Goal: Task Accomplishment & Management: Use online tool/utility

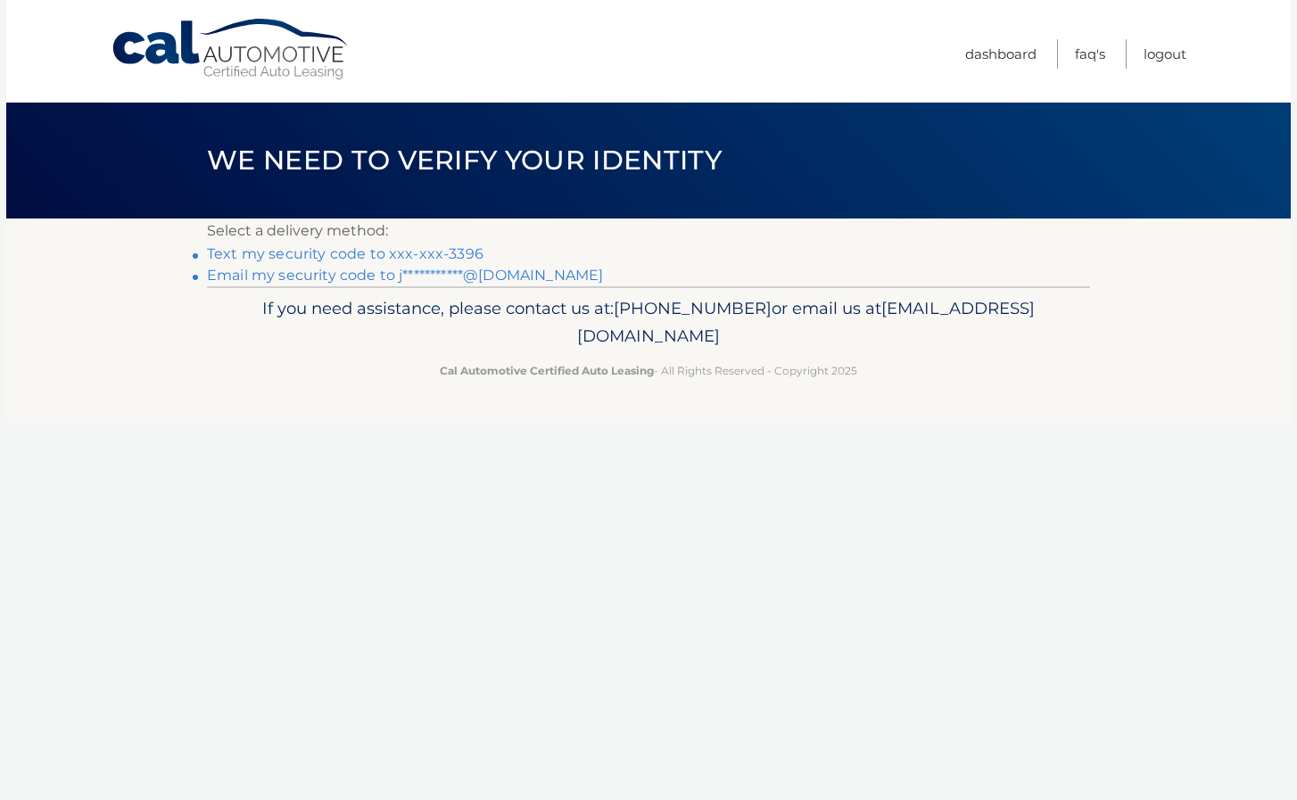
click at [359, 252] on link "Text my security code to xxx-xxx-3396" at bounding box center [345, 253] width 276 height 17
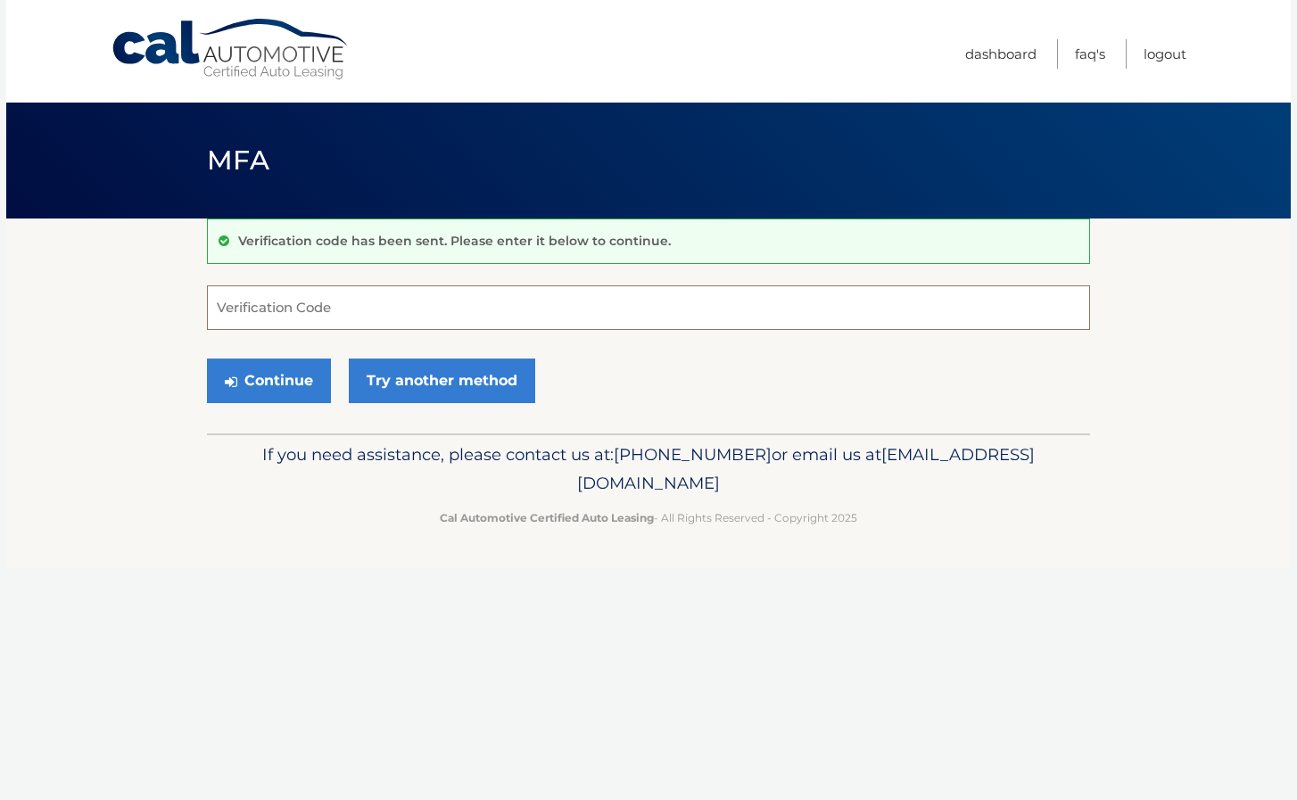
click at [343, 301] on input "Verification Code" at bounding box center [648, 307] width 883 height 45
type input "986812"
click at [270, 376] on button "Continue" at bounding box center [269, 381] width 124 height 45
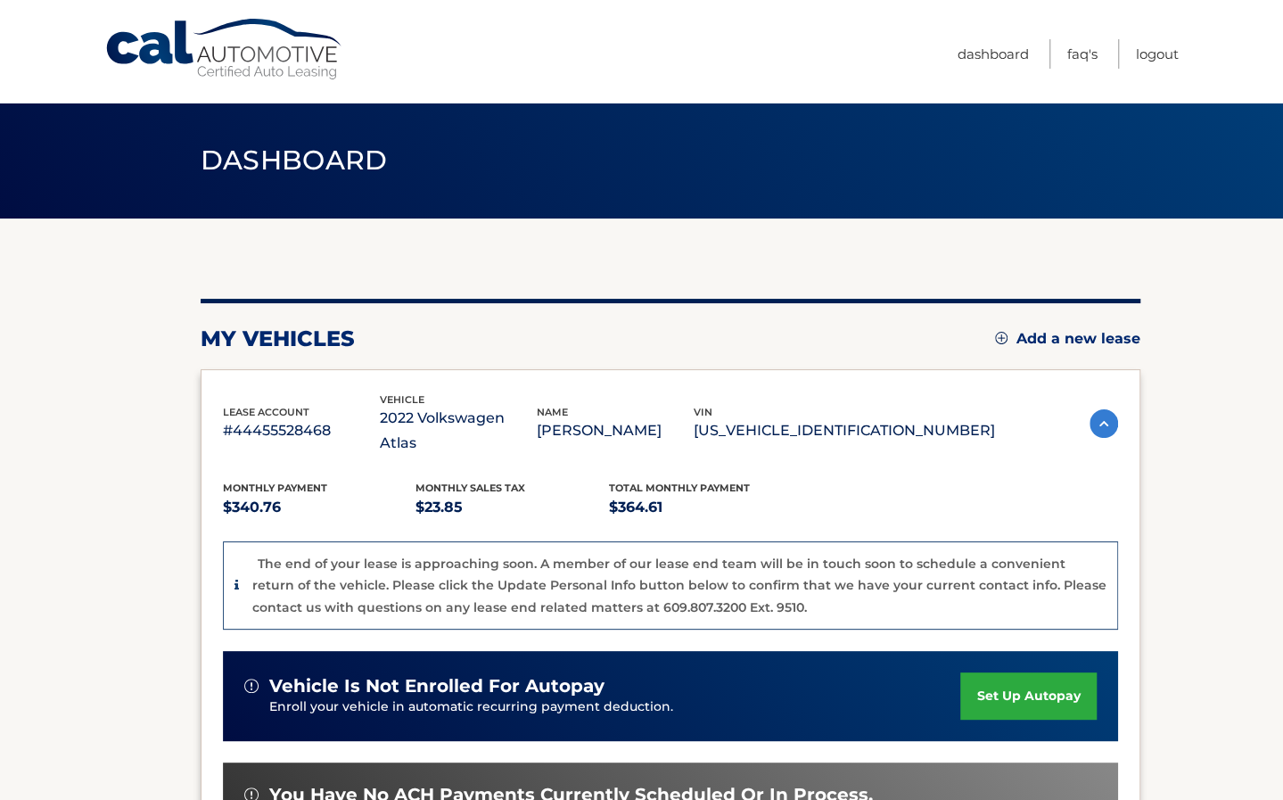
click at [1188, 545] on section "my vehicles Add a new lease lease account #44455528468 vehicle 2022 Volkswagen …" at bounding box center [641, 650] width 1283 height 862
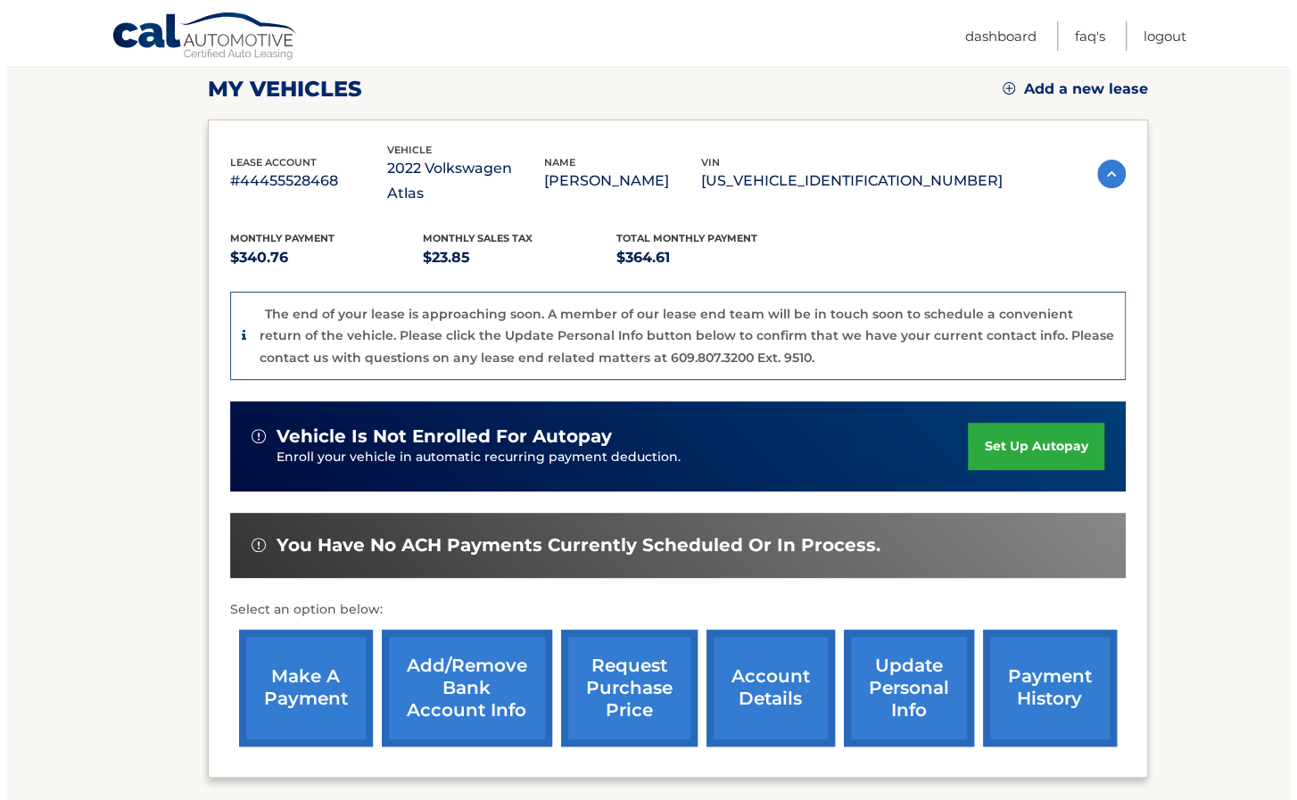
scroll to position [357, 0]
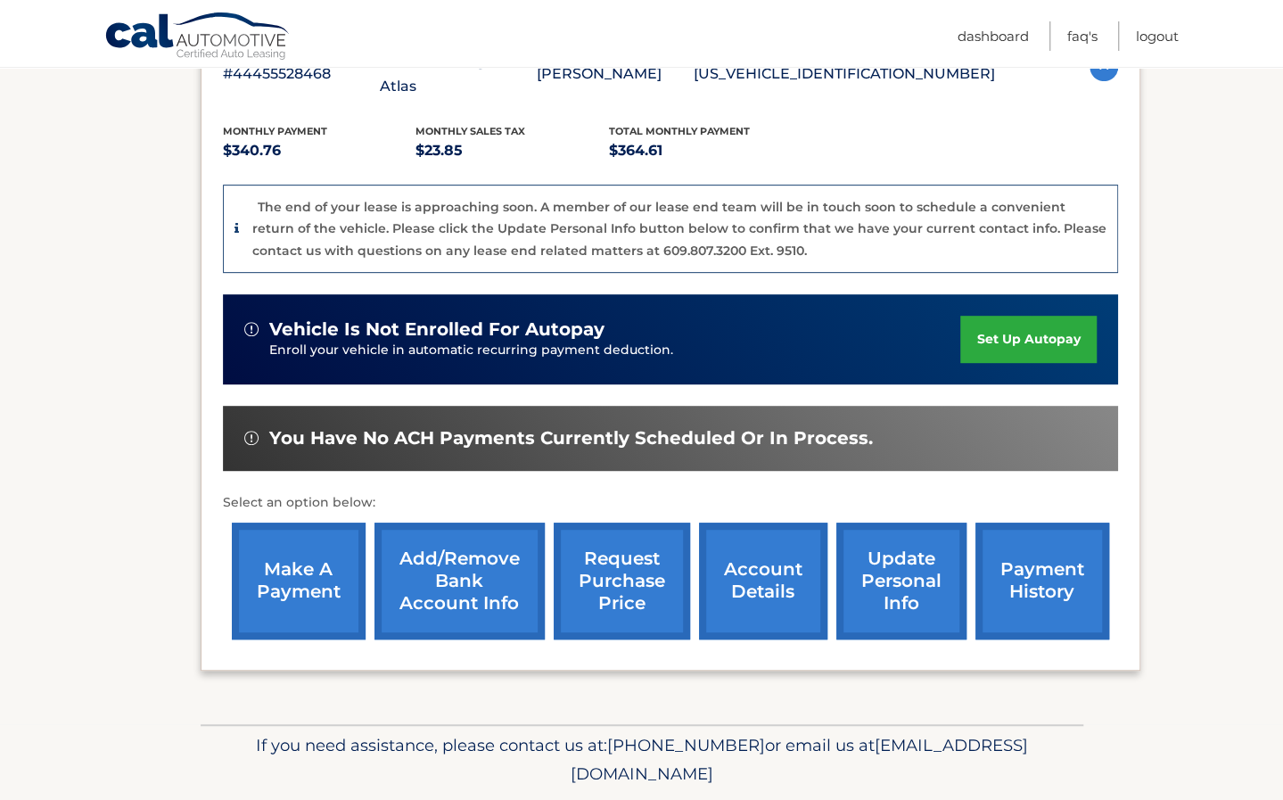
click at [640, 573] on link "request purchase price" at bounding box center [622, 581] width 136 height 117
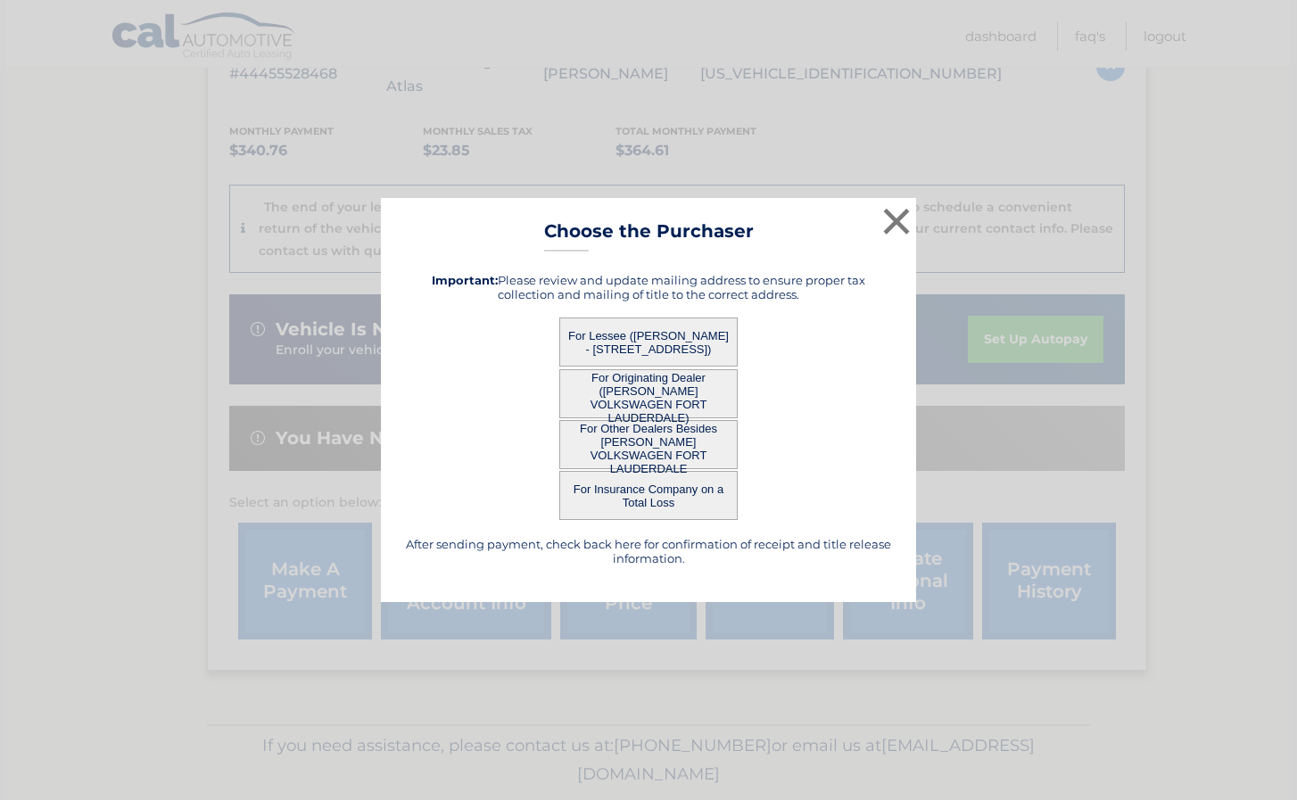
click at [636, 326] on button "For Lessee (JILL POMPILIO - 661 SE 15TH St, Apt 203, Dania, FL 33004)" at bounding box center [648, 342] width 178 height 49
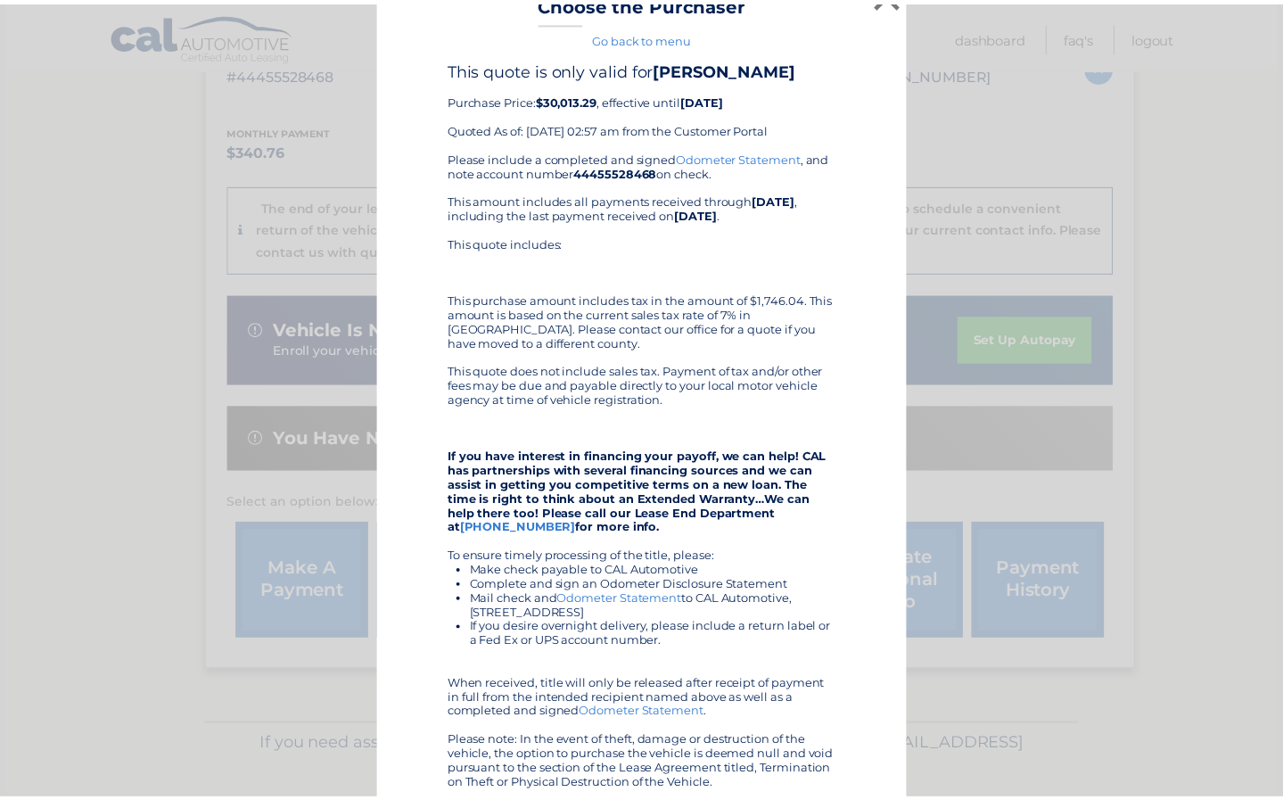
scroll to position [30, 0]
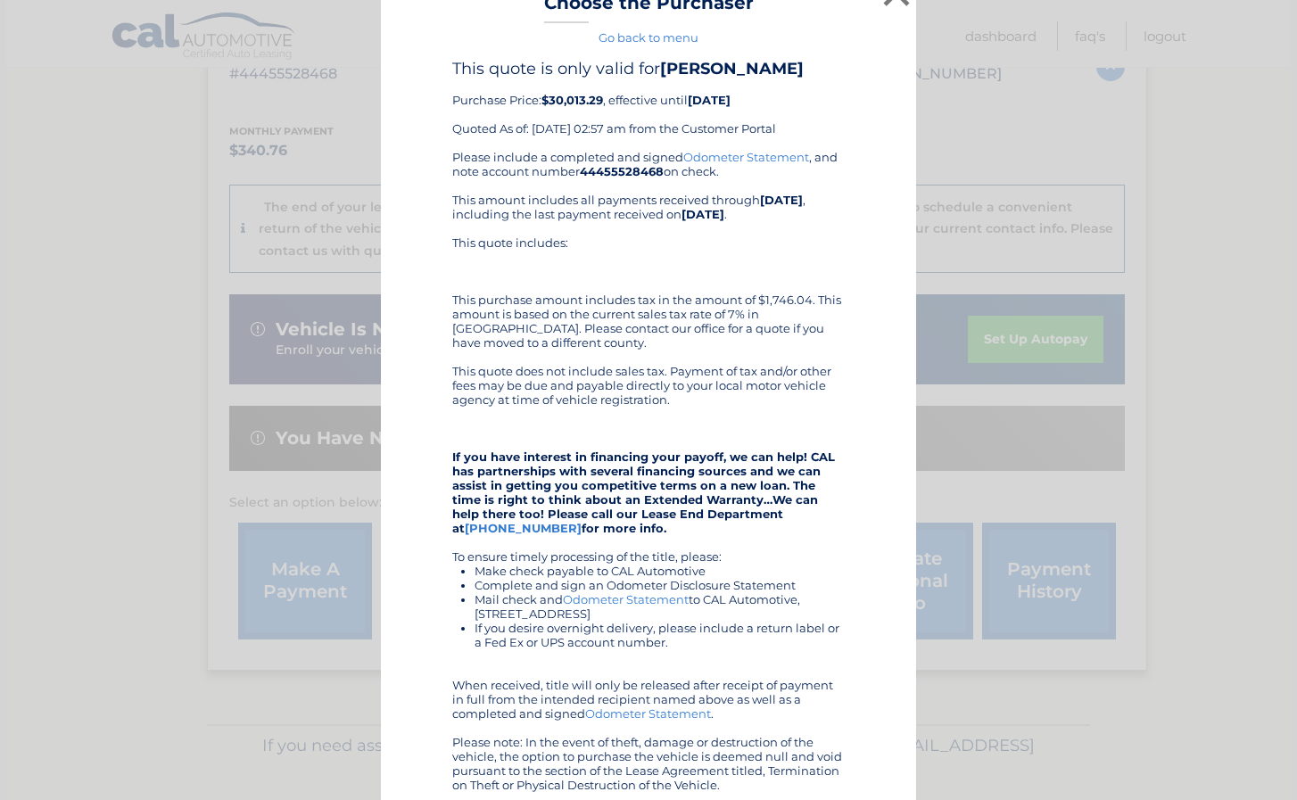
click at [908, 798] on div "× Choose the Purchaser Go back to menu After sending payment, check back here f…" at bounding box center [648, 459] width 535 height 978
click at [1016, 104] on div "× Choose the Purchaser Go back to menu After sending payment, check back here f…" at bounding box center [648, 459] width 1283 height 978
